Goal: Task Accomplishment & Management: Manage account settings

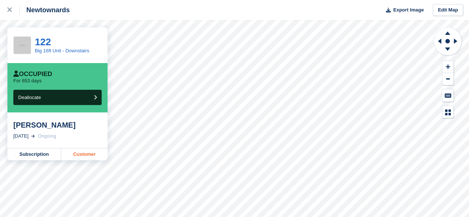
click at [79, 152] on link "Customer" at bounding box center [84, 154] width 46 height 12
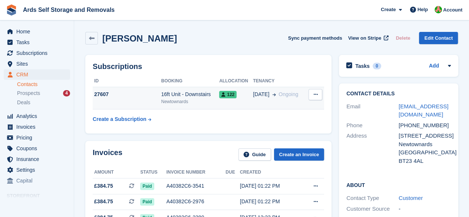
click at [311, 95] on button at bounding box center [316, 94] width 14 height 11
click at [290, 114] on div "Cancel subscription" at bounding box center [286, 109] width 71 height 16
click at [280, 109] on p "Cancel subscription" at bounding box center [287, 109] width 65 height 10
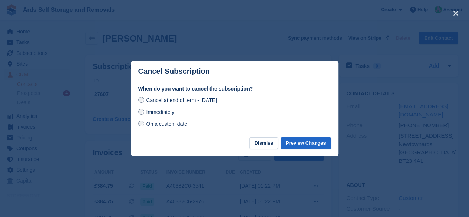
click at [162, 116] on div "Immediately" at bounding box center [234, 112] width 193 height 9
click at [162, 113] on span "Immediately" at bounding box center [160, 112] width 28 height 6
click at [296, 142] on button "Preview Changes" at bounding box center [306, 143] width 50 height 12
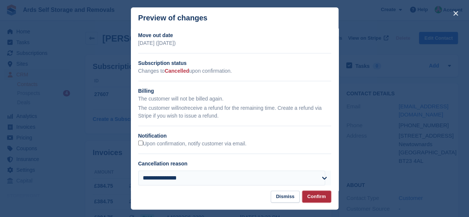
click at [315, 193] on button "Confirm" at bounding box center [316, 197] width 29 height 12
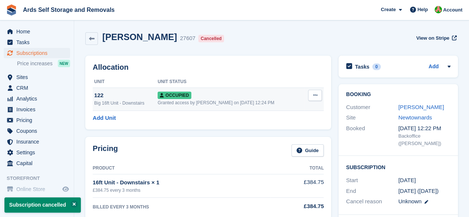
click at [318, 95] on button at bounding box center [315, 95] width 14 height 11
click at [281, 134] on p "Deallocate" at bounding box center [286, 136] width 65 height 10
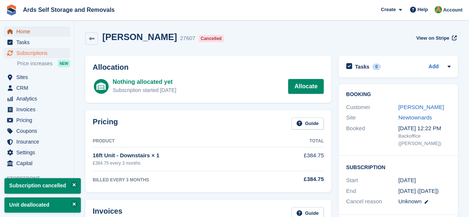
click at [21, 28] on span "Home" at bounding box center [38, 31] width 45 height 10
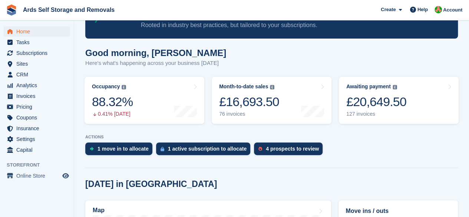
scroll to position [111, 0]
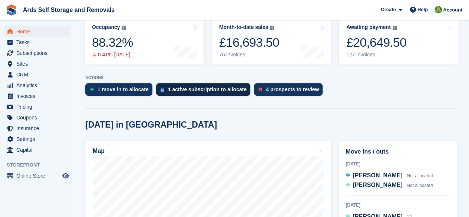
click at [202, 88] on div "1 active subscription to allocate" at bounding box center [207, 89] width 79 height 6
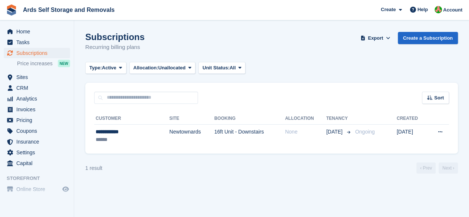
click at [175, 144] on td "Newtownards" at bounding box center [192, 135] width 45 height 23
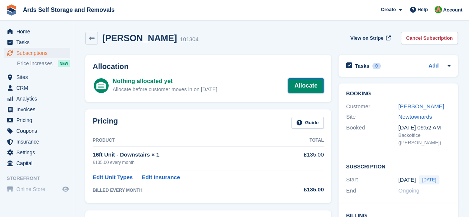
click at [299, 78] on link "Allocate" at bounding box center [306, 85] width 36 height 15
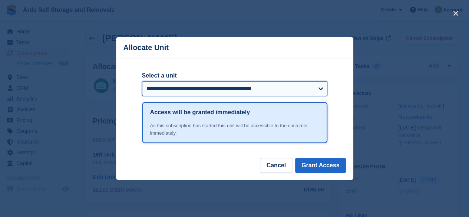
click at [229, 95] on select "**********" at bounding box center [235, 88] width 186 height 15
select select "*****"
click at [142, 82] on select "**********" at bounding box center [235, 88] width 186 height 15
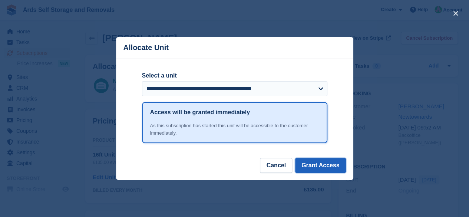
click at [321, 164] on button "Grant Access" at bounding box center [320, 165] width 51 height 15
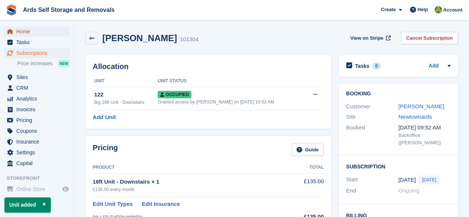
click at [48, 27] on span "Home" at bounding box center [38, 31] width 45 height 10
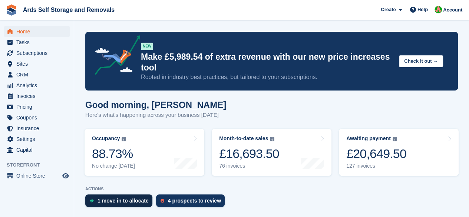
click at [124, 208] on link "1 move in to allocate" at bounding box center [120, 202] width 71 height 16
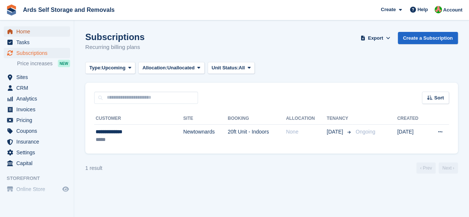
click at [35, 31] on span "Home" at bounding box center [38, 31] width 45 height 10
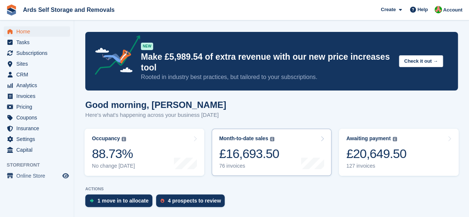
scroll to position [148, 0]
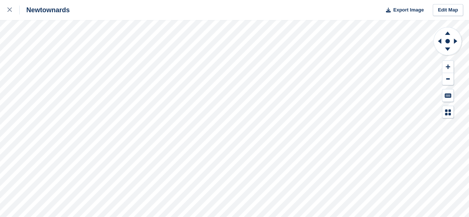
click at [84, 109] on div "Newtownards Export Image Edit Map" at bounding box center [234, 108] width 469 height 217
click at [85, 107] on div "Newtownards Export Image Edit Map" at bounding box center [234, 108] width 469 height 217
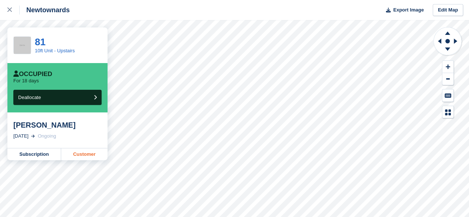
click at [69, 153] on link "Customer" at bounding box center [84, 154] width 46 height 12
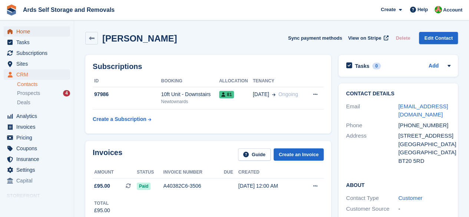
click at [35, 35] on span "Home" at bounding box center [38, 31] width 45 height 10
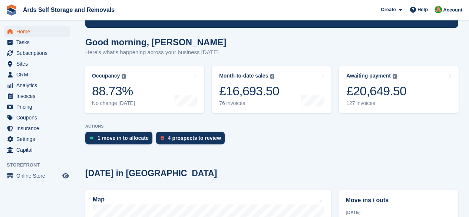
scroll to position [37, 0]
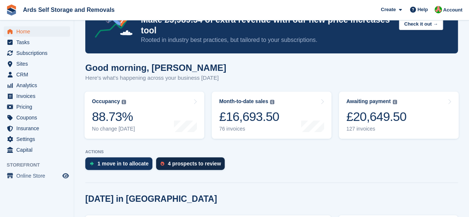
click at [171, 168] on div "4 prospects to review" at bounding box center [190, 163] width 69 height 13
